Goal: Transaction & Acquisition: Purchase product/service

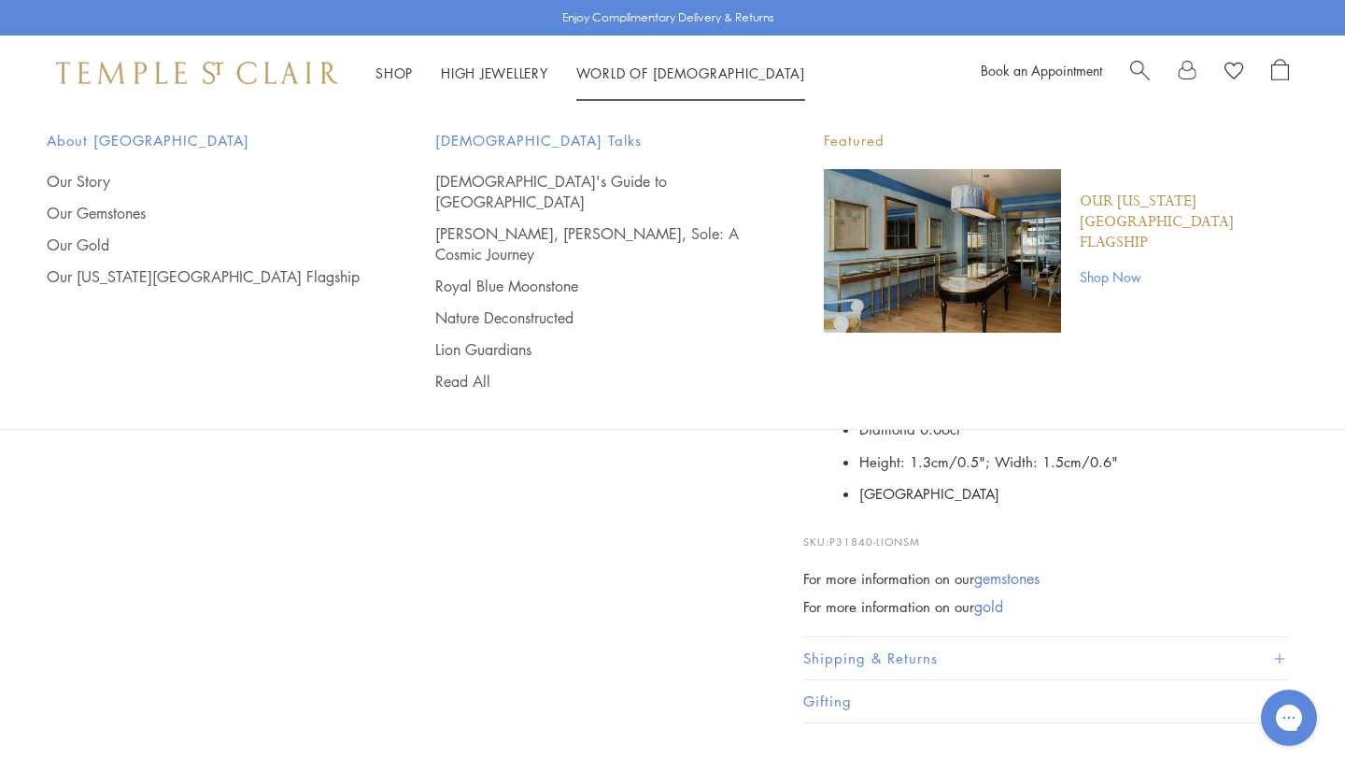
click at [1150, 72] on div at bounding box center [1209, 73] width 159 height 28
click at [1143, 71] on span "Search" at bounding box center [1140, 69] width 20 height 20
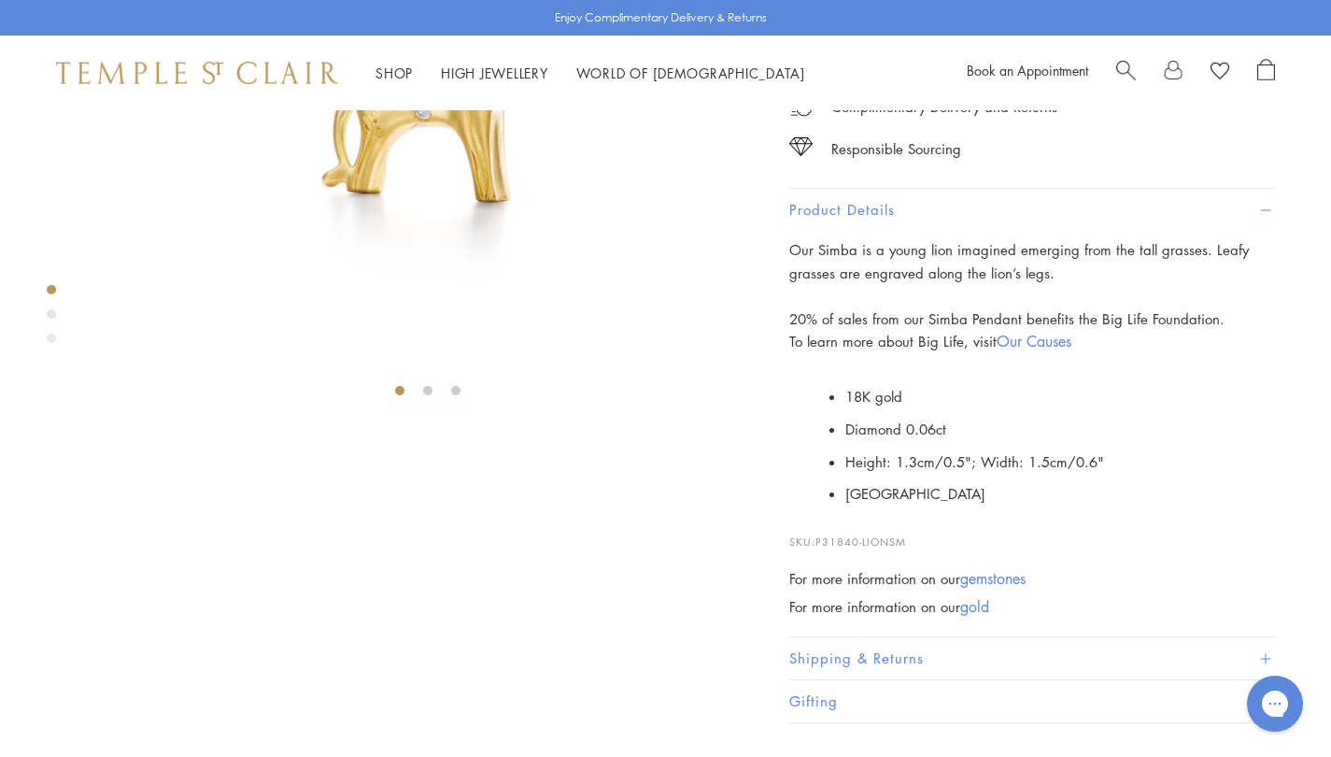
click at [1123, 63] on span "Search" at bounding box center [1126, 69] width 20 height 20
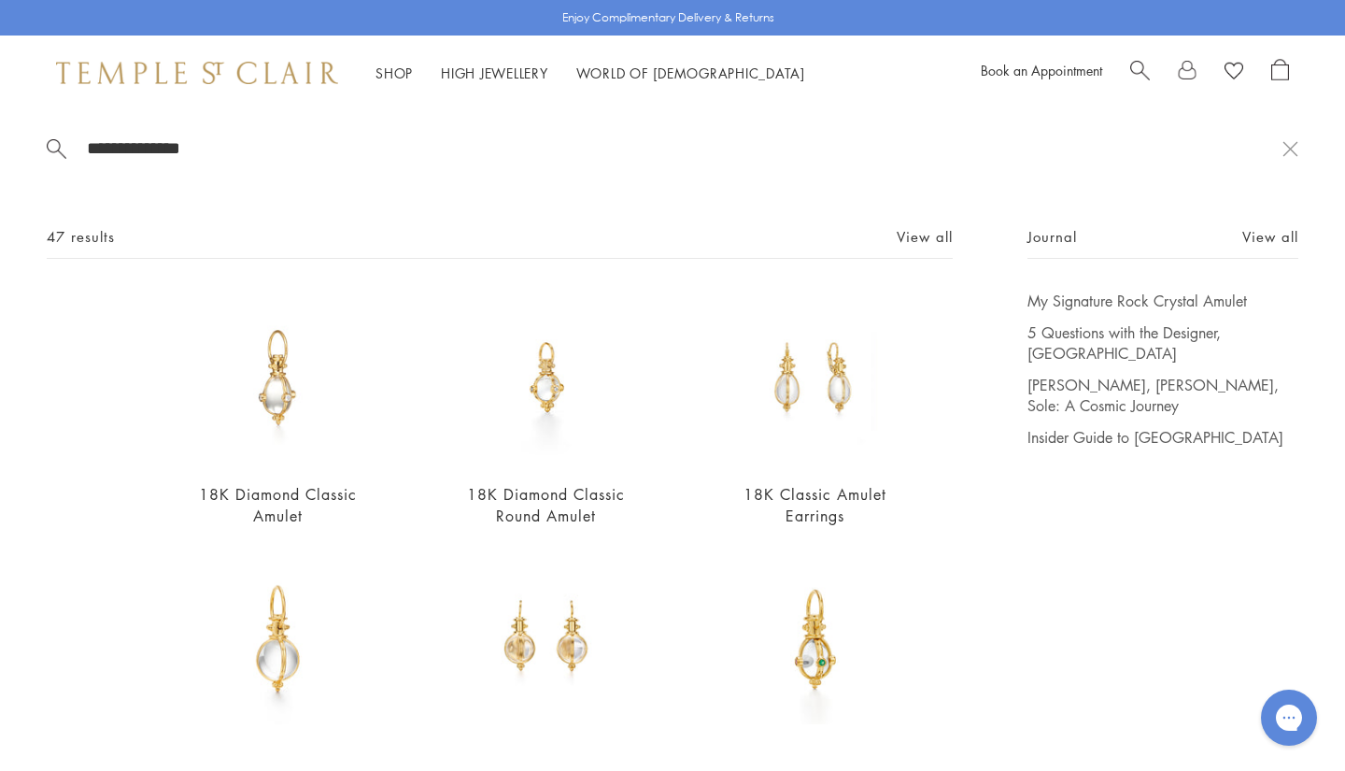
type input "**********"
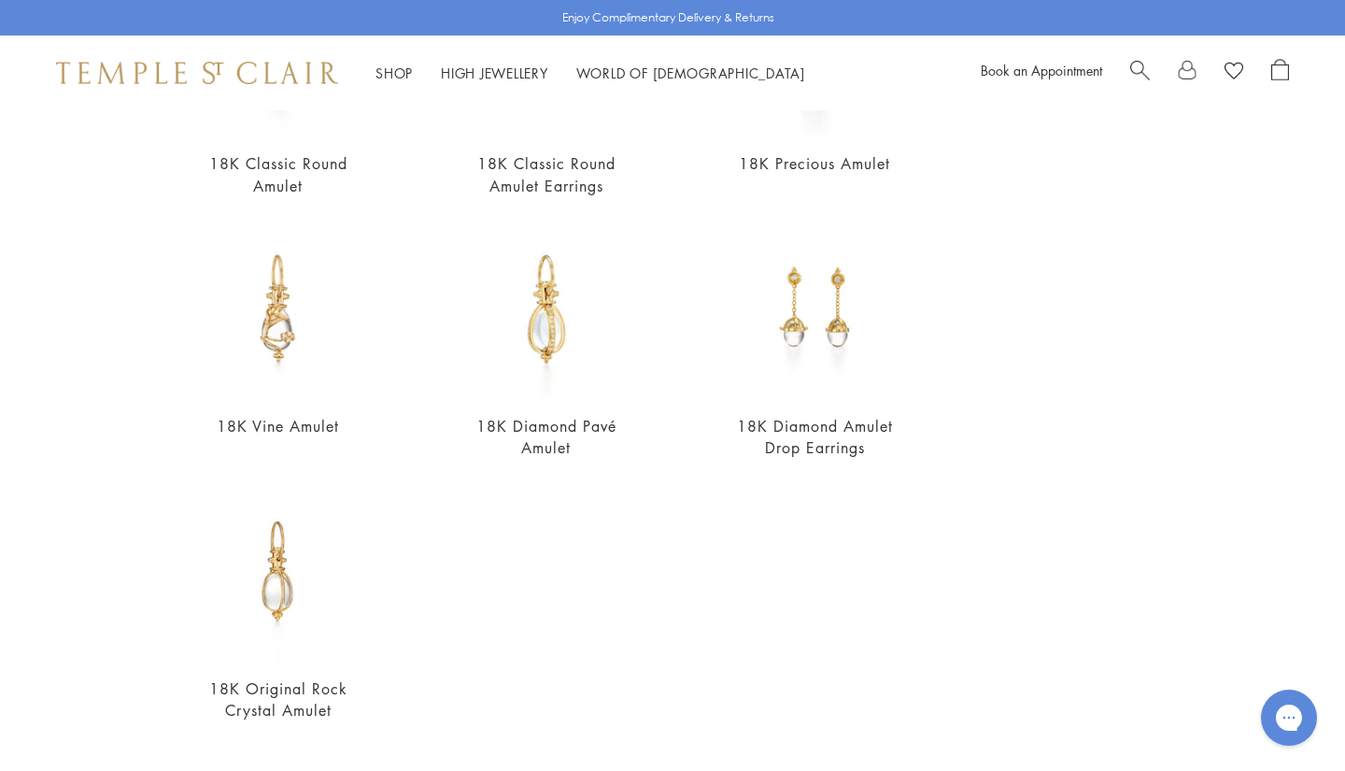
scroll to position [591, 0]
click at [288, 586] on img at bounding box center [278, 572] width 175 height 175
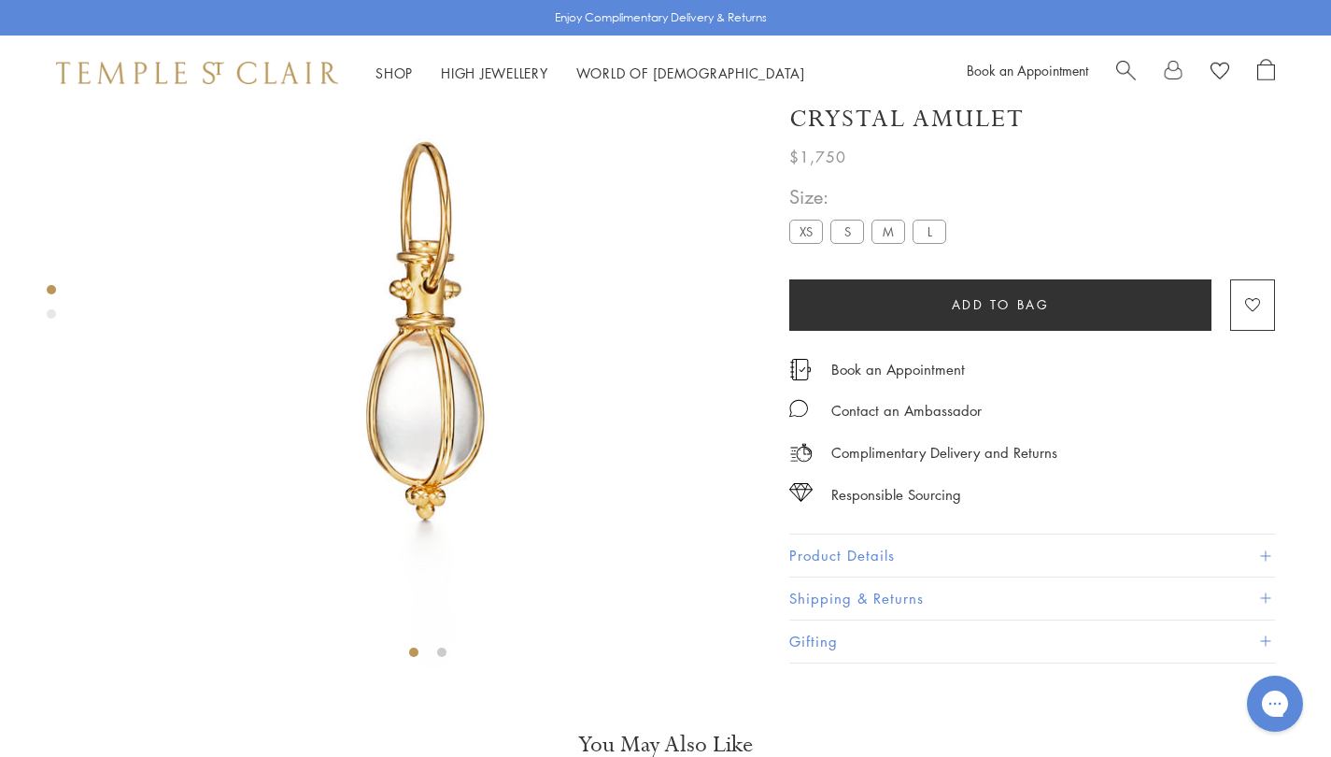
click at [931, 244] on label "L" at bounding box center [930, 231] width 34 height 23
